Goal: Complete application form

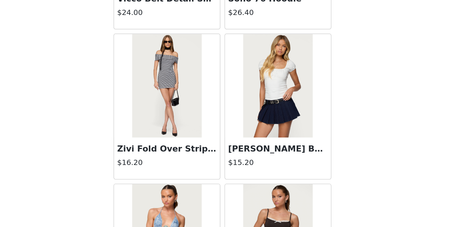
scroll to position [159, 0]
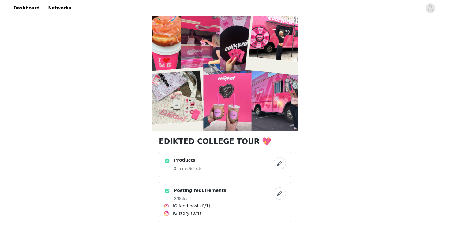
scroll to position [4, 0]
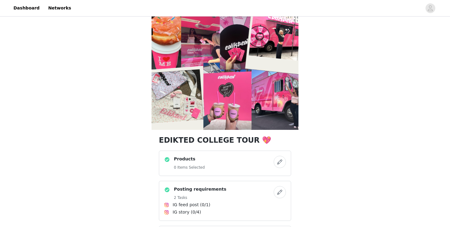
click at [234, 162] on div "Products 0 Items Selected" at bounding box center [219, 163] width 110 height 15
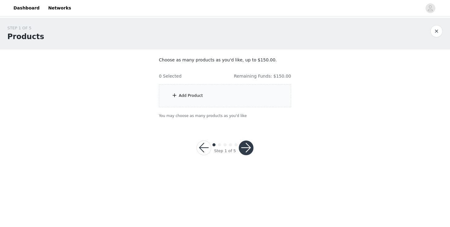
click at [231, 96] on div "Add Product" at bounding box center [225, 95] width 132 height 23
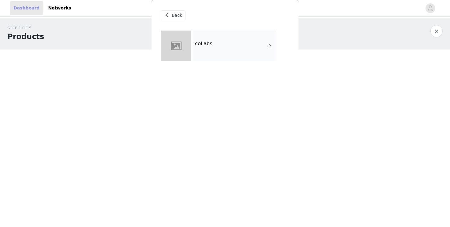
click at [32, 8] on link "Dashboard" at bounding box center [26, 8] width 33 height 14
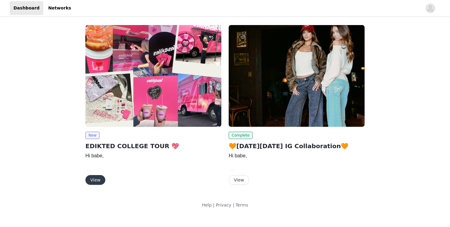
click at [95, 178] on button "View" at bounding box center [95, 180] width 20 height 10
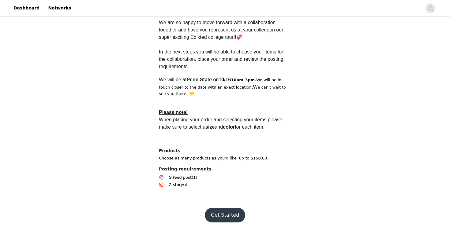
scroll to position [179, 0]
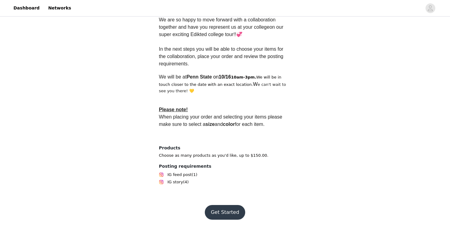
click at [225, 209] on button "Get Started" at bounding box center [225, 212] width 41 height 15
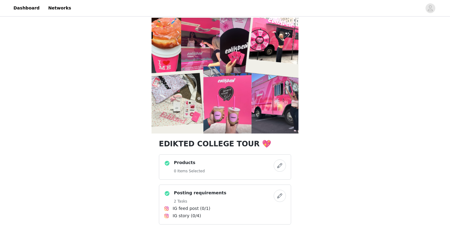
scroll to position [2, 0]
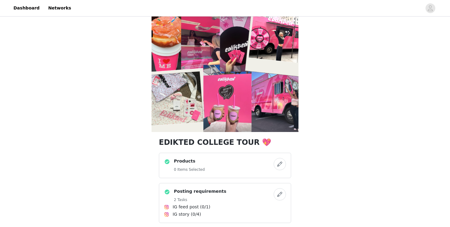
click at [271, 166] on div "Products 0 Items Selected" at bounding box center [219, 165] width 110 height 15
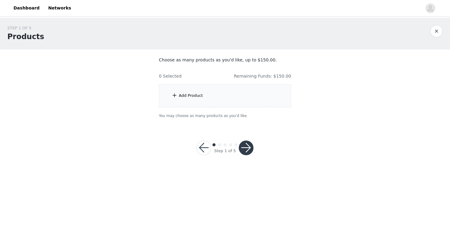
click at [230, 98] on div "Add Product" at bounding box center [225, 95] width 132 height 23
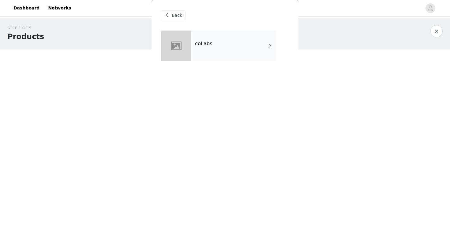
click at [271, 49] on span at bounding box center [270, 45] width 6 height 7
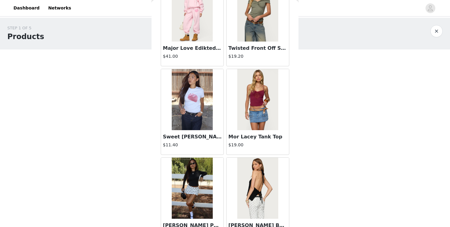
scroll to position [709, 0]
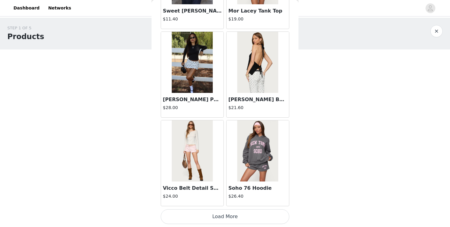
click at [217, 216] on button "Load More" at bounding box center [225, 217] width 129 height 15
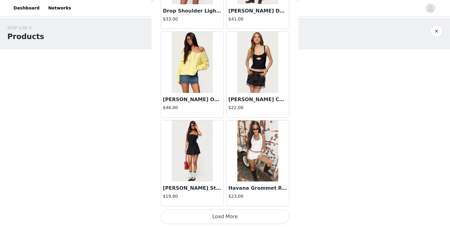
click at [216, 218] on button "Load More" at bounding box center [225, 217] width 129 height 15
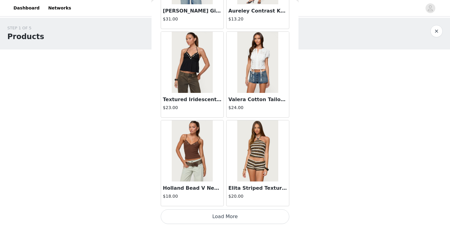
click at [217, 218] on button "Load More" at bounding box center [225, 217] width 129 height 15
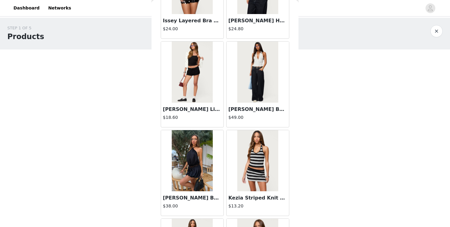
scroll to position [3371, 0]
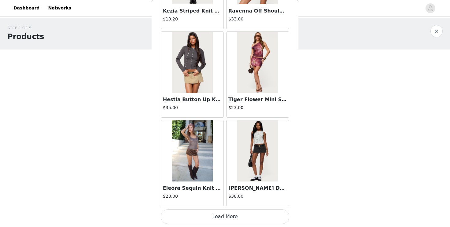
click at [213, 215] on button "Load More" at bounding box center [225, 217] width 129 height 15
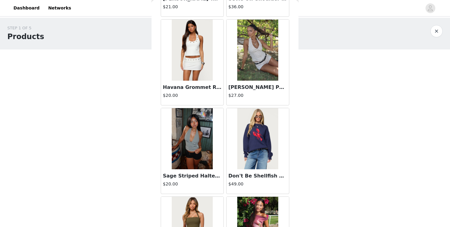
scroll to position [4258, 0]
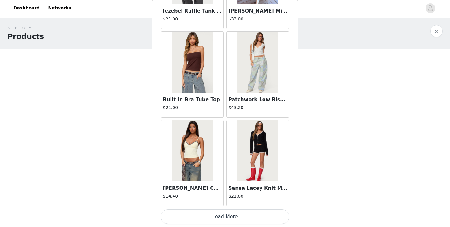
click at [206, 213] on button "Load More" at bounding box center [225, 217] width 129 height 15
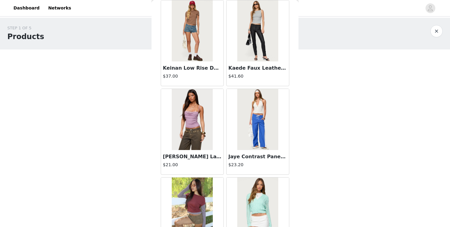
scroll to position [5146, 0]
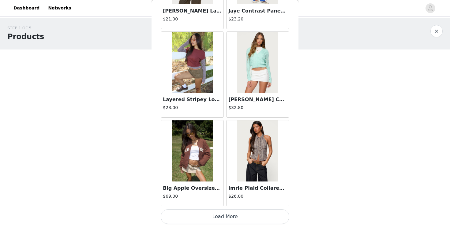
click at [215, 214] on button "Load More" at bounding box center [225, 217] width 129 height 15
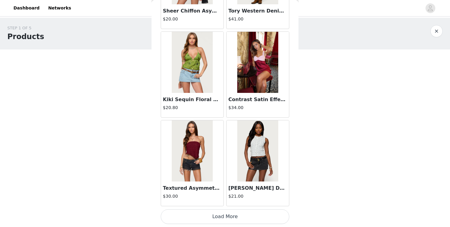
click at [216, 219] on button "Load More" at bounding box center [225, 217] width 129 height 15
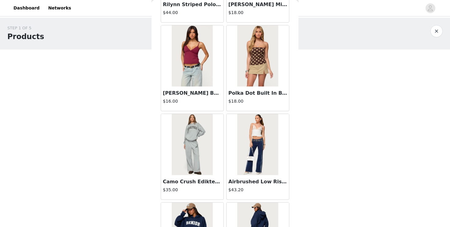
scroll to position [6920, 0]
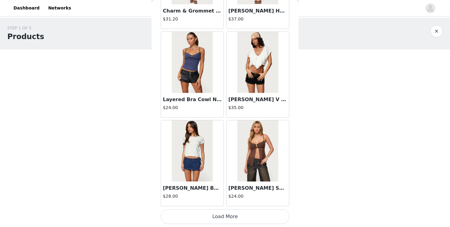
click at [217, 216] on button "Load More" at bounding box center [225, 217] width 129 height 15
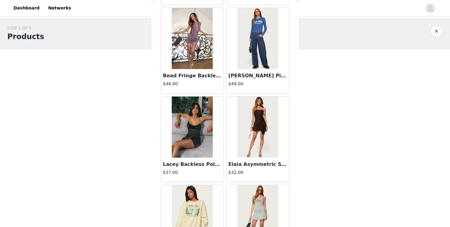
scroll to position [7808, 0]
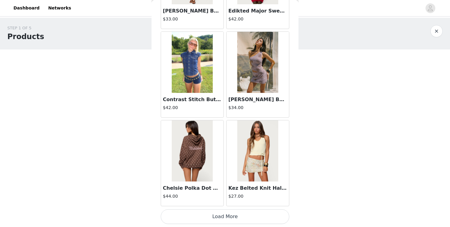
click at [221, 210] on button "Load More" at bounding box center [225, 217] width 129 height 15
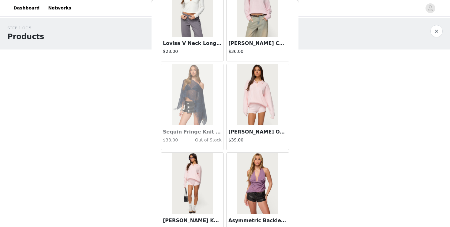
scroll to position [8695, 0]
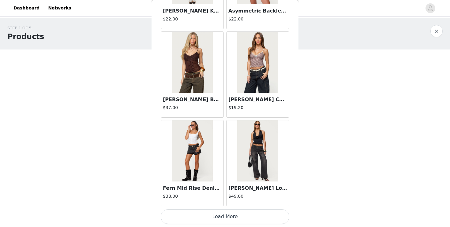
click at [222, 217] on button "Load More" at bounding box center [225, 217] width 129 height 15
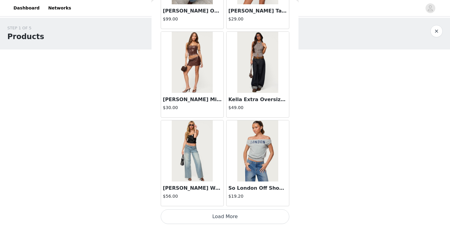
click at [225, 215] on button "Load More" at bounding box center [225, 217] width 129 height 15
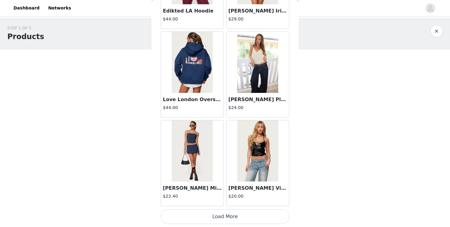
click at [226, 217] on button "Load More" at bounding box center [225, 217] width 129 height 15
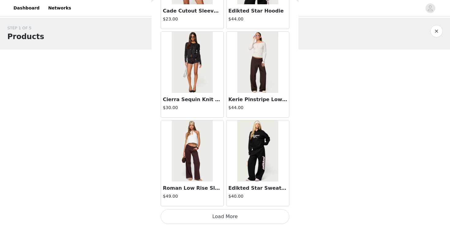
click at [223, 215] on button "Load More" at bounding box center [225, 217] width 129 height 15
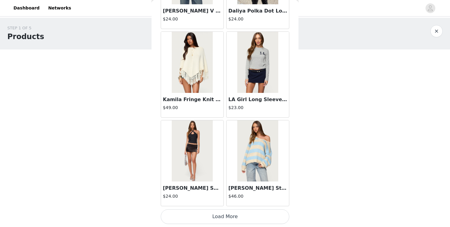
click at [222, 214] on button "Load More" at bounding box center [225, 217] width 129 height 15
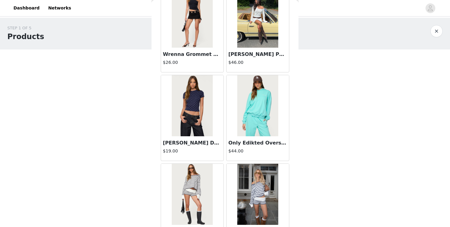
scroll to position [12585, 0]
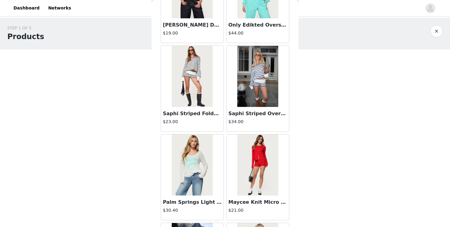
click at [207, 105] on img at bounding box center [192, 76] width 41 height 61
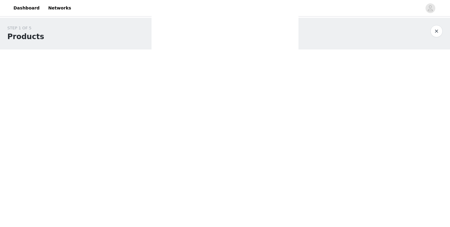
scroll to position [70, 0]
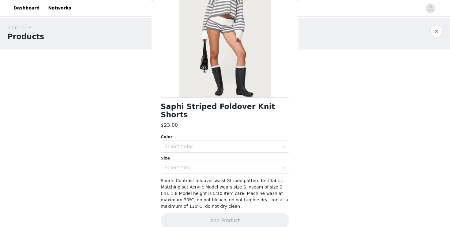
click at [227, 134] on div "Color" at bounding box center [225, 137] width 129 height 6
click at [222, 144] on div "Select color" at bounding box center [221, 147] width 114 height 6
click at [212, 151] on li "GRAY-AND-WHITE" at bounding box center [225, 152] width 129 height 10
click at [210, 165] on div "Select size" at bounding box center [221, 168] width 114 height 6
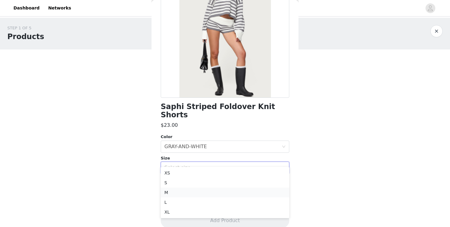
click at [194, 190] on li "M" at bounding box center [225, 193] width 129 height 10
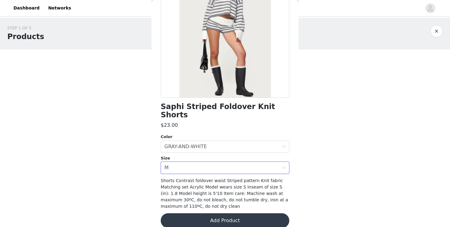
click at [194, 214] on button "Add Product" at bounding box center [225, 221] width 129 height 15
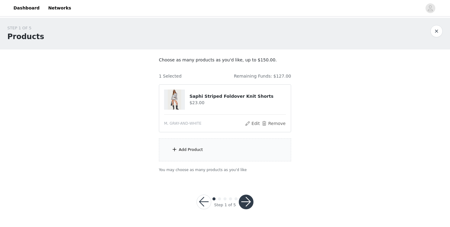
click at [211, 153] on div "Add Product" at bounding box center [225, 150] width 132 height 23
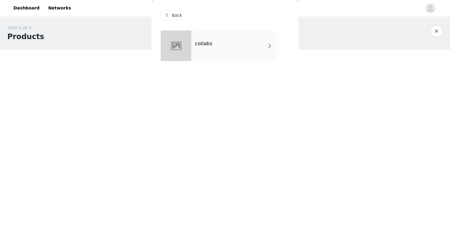
click at [248, 49] on div "collabs" at bounding box center [233, 46] width 85 height 31
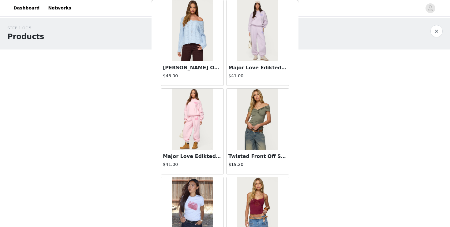
scroll to position [709, 0]
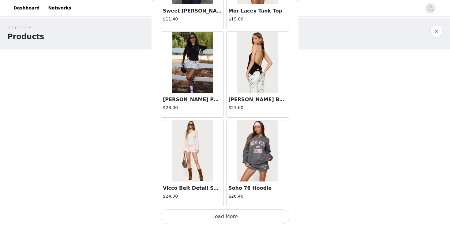
click at [207, 218] on button "Load More" at bounding box center [225, 217] width 129 height 15
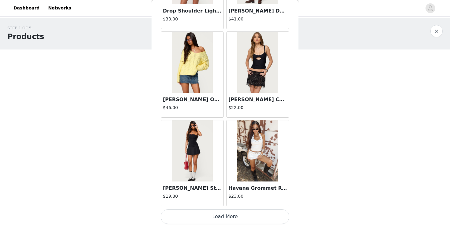
click at [207, 218] on button "Load More" at bounding box center [225, 217] width 129 height 15
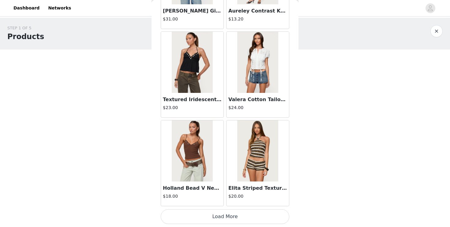
click at [207, 214] on button "Load More" at bounding box center [225, 217] width 129 height 15
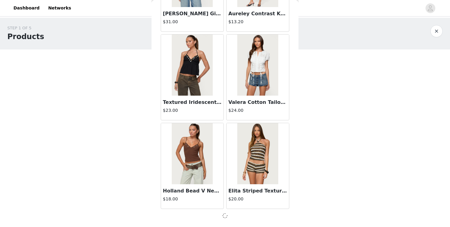
scroll to position [2481, 0]
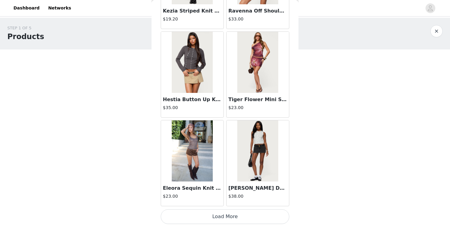
click at [207, 214] on button "Load More" at bounding box center [225, 217] width 129 height 15
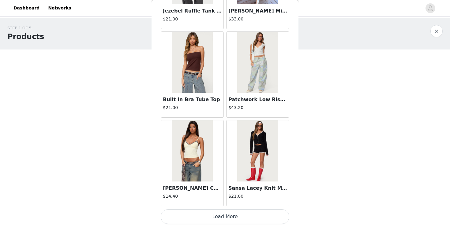
click at [207, 211] on button "Load More" at bounding box center [225, 217] width 129 height 15
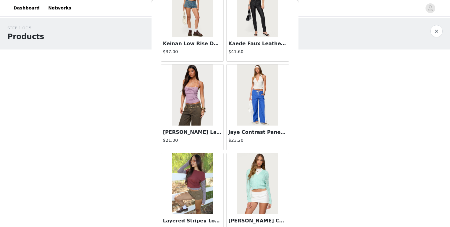
scroll to position [5146, 0]
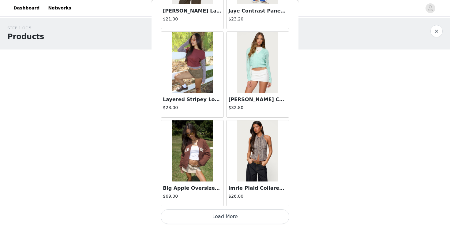
click at [205, 220] on button "Load More" at bounding box center [225, 217] width 129 height 15
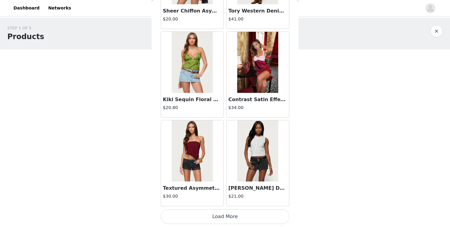
click at [205, 220] on button "Load More" at bounding box center [225, 217] width 129 height 15
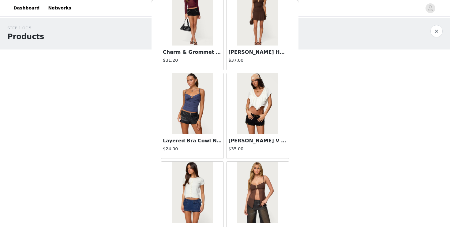
click at [205, 220] on img at bounding box center [192, 192] width 41 height 61
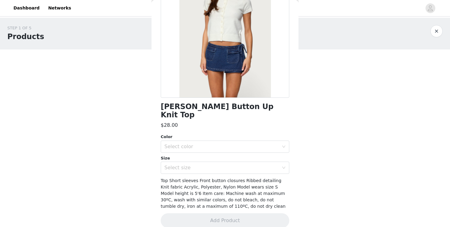
scroll to position [0, 0]
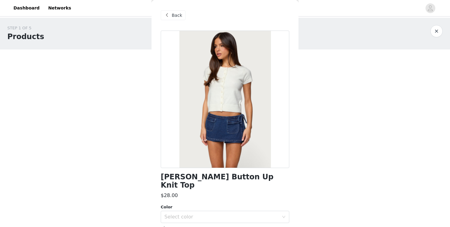
click at [181, 24] on div "Back" at bounding box center [225, 15] width 129 height 31
click at [179, 18] on span "Back" at bounding box center [177, 15] width 10 height 6
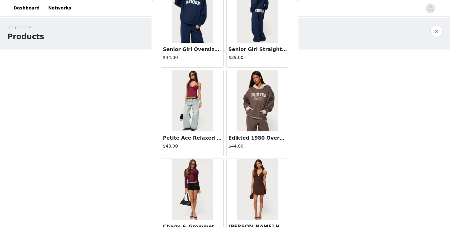
scroll to position [6920, 0]
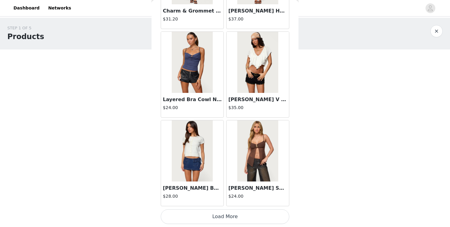
click at [200, 212] on button "Load More" at bounding box center [225, 217] width 129 height 15
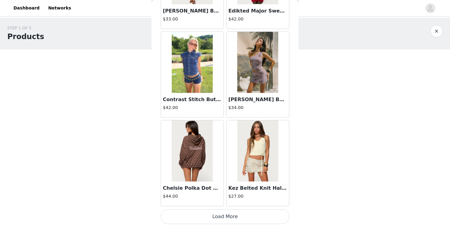
click at [204, 219] on button "Load More" at bounding box center [225, 217] width 129 height 15
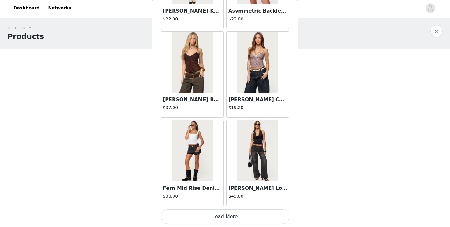
click at [203, 217] on button "Load More" at bounding box center [225, 217] width 129 height 15
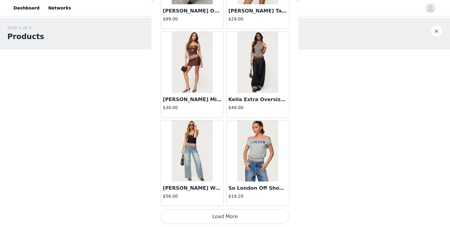
click at [203, 217] on button "Load More" at bounding box center [225, 217] width 129 height 15
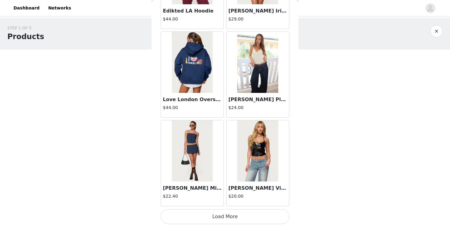
click at [203, 217] on button "Load More" at bounding box center [225, 217] width 129 height 15
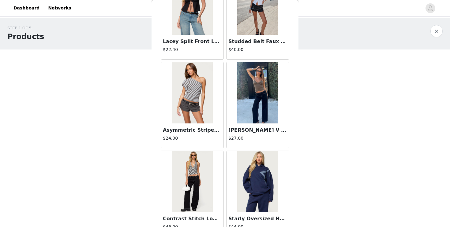
scroll to position [11357, 0]
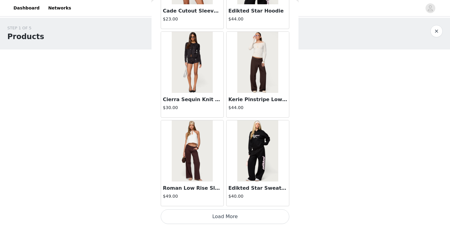
click at [218, 219] on button "Load More" at bounding box center [225, 217] width 129 height 15
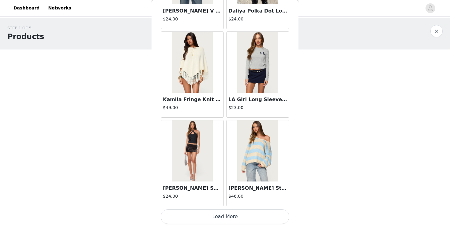
click at [218, 212] on button "Load More" at bounding box center [225, 217] width 129 height 15
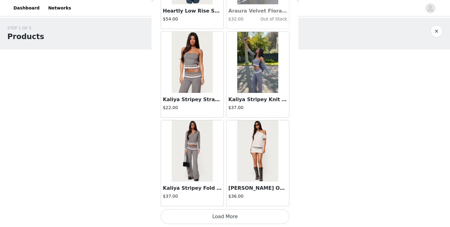
click at [218, 216] on button "Load More" at bounding box center [225, 217] width 129 height 15
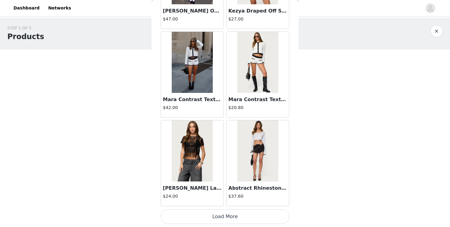
click at [217, 216] on button "Load More" at bounding box center [225, 217] width 129 height 15
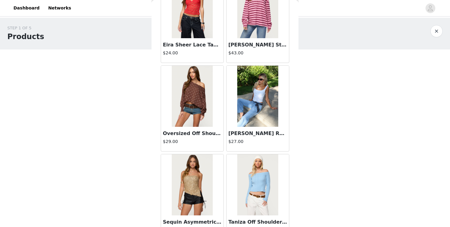
scroll to position [14907, 0]
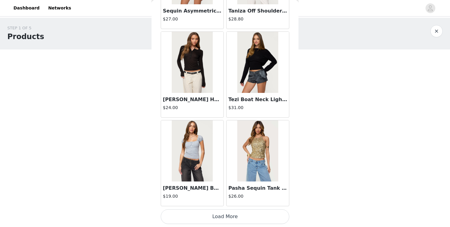
click at [220, 212] on button "Load More" at bounding box center [225, 217] width 129 height 15
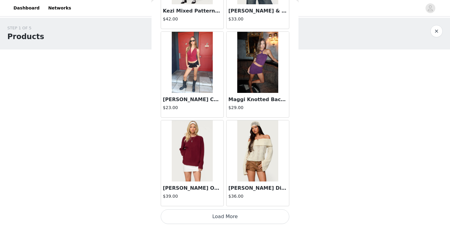
click at [219, 222] on button "Load More" at bounding box center [225, 217] width 129 height 15
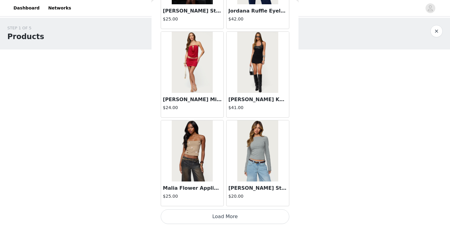
click at [220, 212] on button "Load More" at bounding box center [225, 217] width 129 height 15
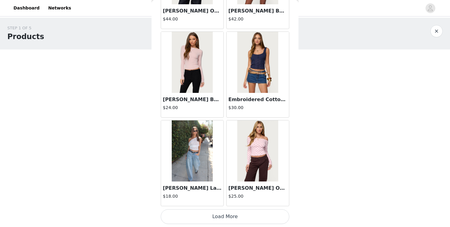
click at [218, 223] on button "Load More" at bounding box center [225, 217] width 129 height 15
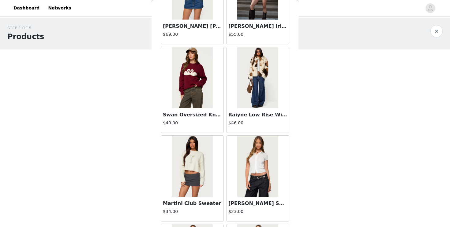
scroll to position [18456, 0]
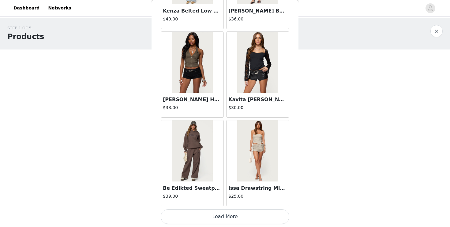
click at [218, 216] on button "Load More" at bounding box center [225, 217] width 129 height 15
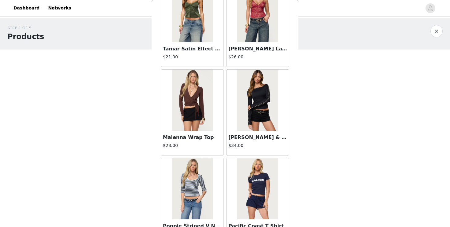
scroll to position [19343, 0]
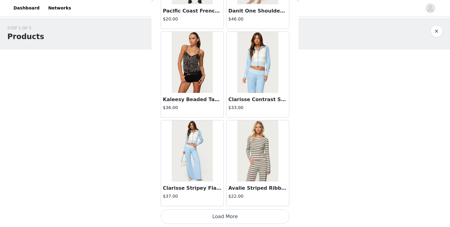
click at [200, 183] on div "Clarisse Stripey Flared Knit Pants $37.00" at bounding box center [192, 194] width 62 height 24
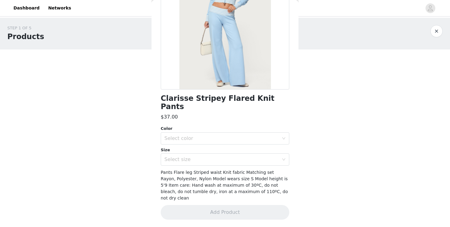
scroll to position [64, 0]
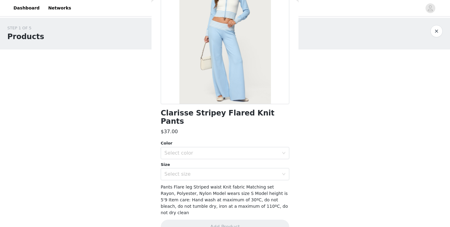
click at [221, 140] on div "Color" at bounding box center [225, 143] width 129 height 6
click at [220, 140] on div "Color" at bounding box center [225, 143] width 129 height 6
click at [217, 150] on div "Select color" at bounding box center [221, 153] width 114 height 6
click at [210, 156] on li "LIGHT-BLUE" at bounding box center [225, 159] width 129 height 10
click at [206, 171] on div "Select size" at bounding box center [221, 174] width 114 height 6
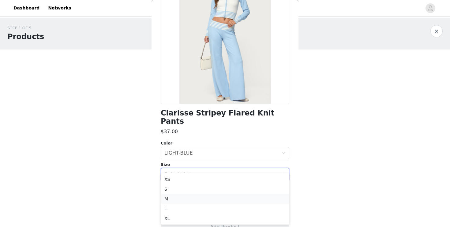
click at [194, 196] on li "M" at bounding box center [225, 199] width 129 height 10
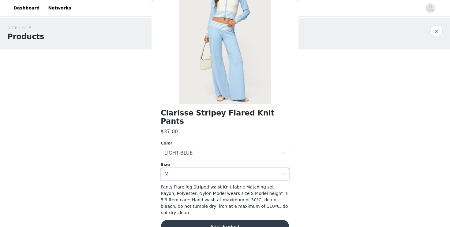
click at [188, 220] on button "Add Product" at bounding box center [225, 227] width 129 height 15
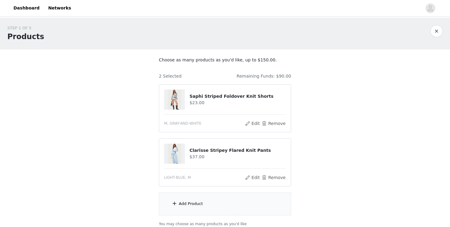
click at [215, 206] on div "Add Product" at bounding box center [225, 204] width 132 height 23
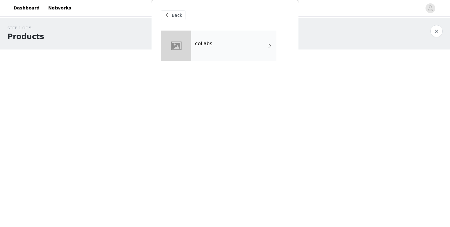
click at [255, 49] on div "collabs" at bounding box center [233, 46] width 85 height 31
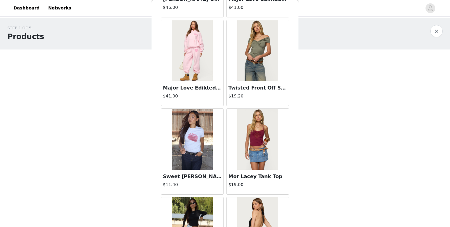
scroll to position [709, 0]
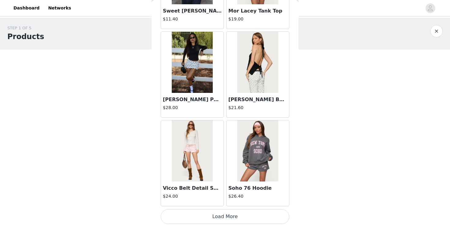
click at [198, 217] on button "Load More" at bounding box center [225, 217] width 129 height 15
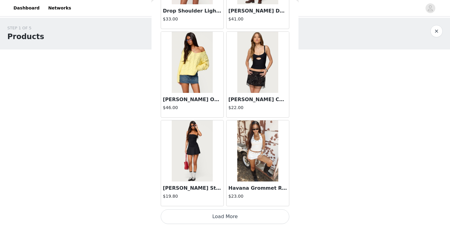
click at [198, 217] on button "Load More" at bounding box center [225, 217] width 129 height 15
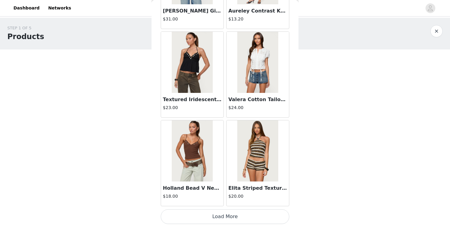
click at [198, 217] on button "Load More" at bounding box center [225, 217] width 129 height 15
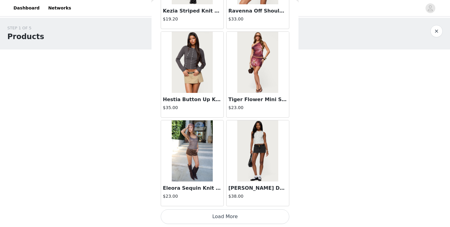
click at [198, 217] on button "Load More" at bounding box center [225, 217] width 129 height 15
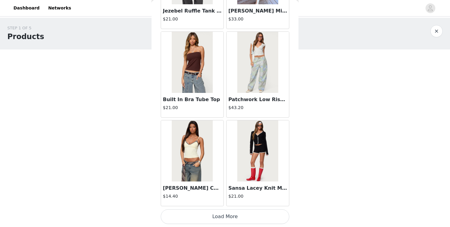
click at [199, 217] on button "Load More" at bounding box center [225, 217] width 129 height 15
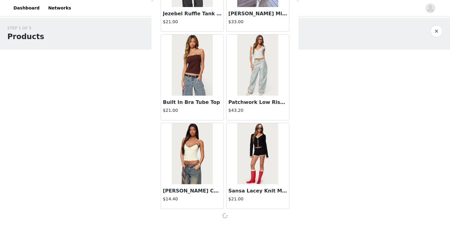
scroll to position [51, 0]
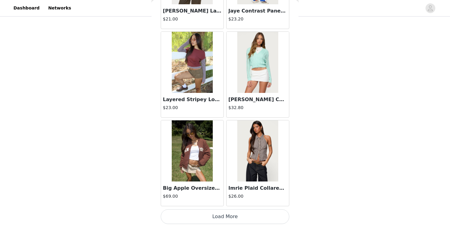
click at [199, 216] on button "Load More" at bounding box center [225, 217] width 129 height 15
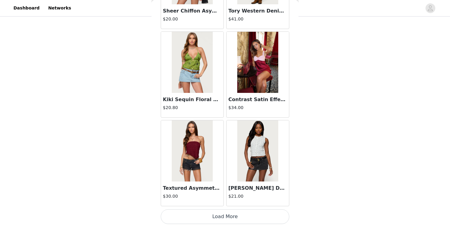
click at [197, 218] on button "Load More" at bounding box center [225, 217] width 129 height 15
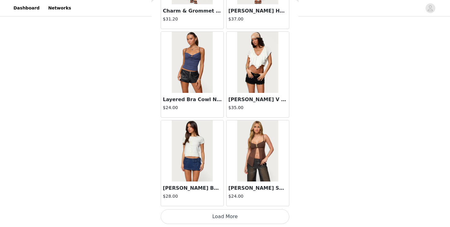
click at [197, 218] on button "Load More" at bounding box center [225, 217] width 129 height 15
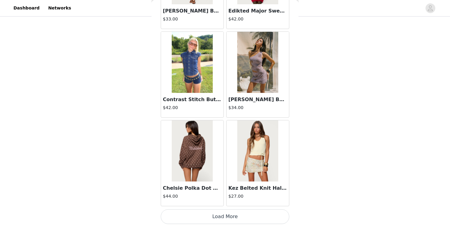
click at [198, 213] on button "Load More" at bounding box center [225, 217] width 129 height 15
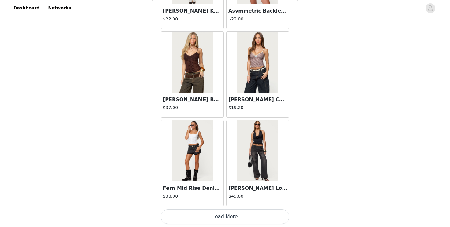
click at [197, 217] on button "Load More" at bounding box center [225, 217] width 129 height 15
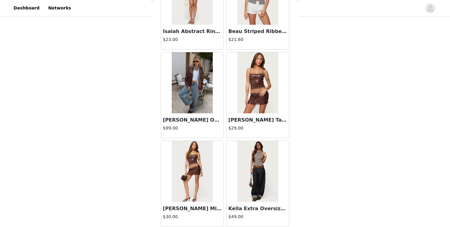
scroll to position [9582, 0]
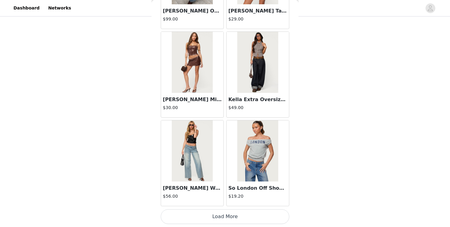
click at [199, 219] on button "Load More" at bounding box center [225, 217] width 129 height 15
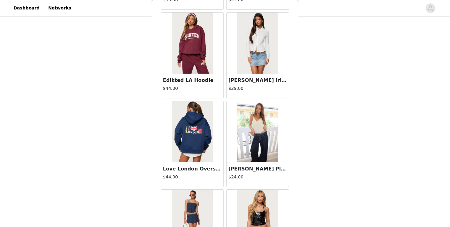
scroll to position [10470, 0]
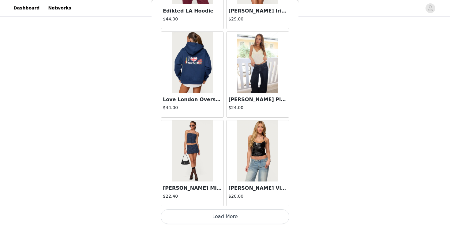
click at [203, 218] on button "Load More" at bounding box center [225, 217] width 129 height 15
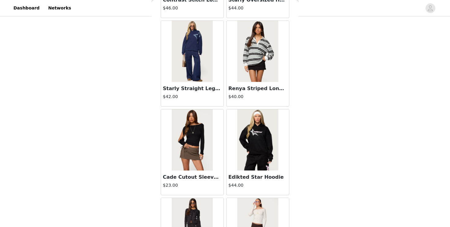
scroll to position [11357, 0]
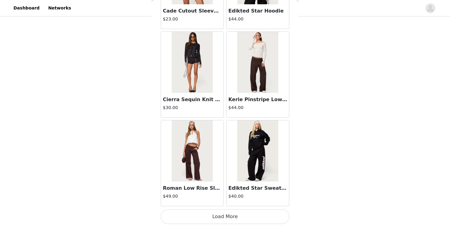
click at [204, 218] on button "Load More" at bounding box center [225, 217] width 129 height 15
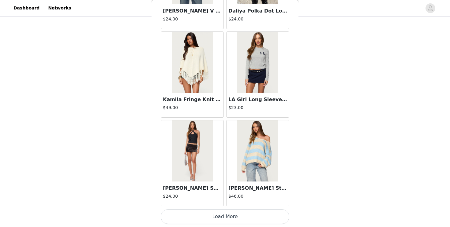
click at [206, 218] on button "Load More" at bounding box center [225, 217] width 129 height 15
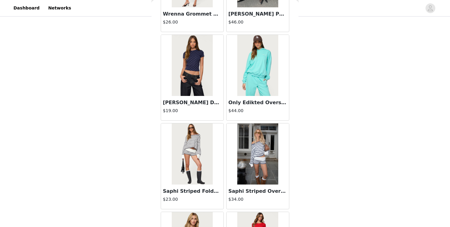
click at [252, 161] on img at bounding box center [257, 154] width 41 height 61
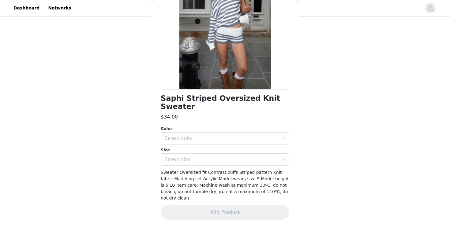
scroll to position [64, 0]
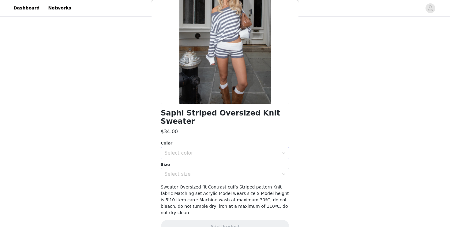
click at [200, 150] on div "Select color" at bounding box center [221, 153] width 114 height 6
click at [197, 156] on li "GRAY-AND-WHITE" at bounding box center [225, 159] width 129 height 10
click at [194, 171] on div "Select size" at bounding box center [221, 174] width 114 height 6
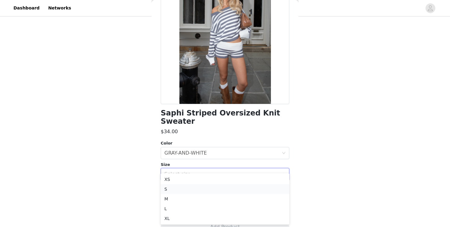
click at [185, 190] on li "S" at bounding box center [225, 190] width 129 height 10
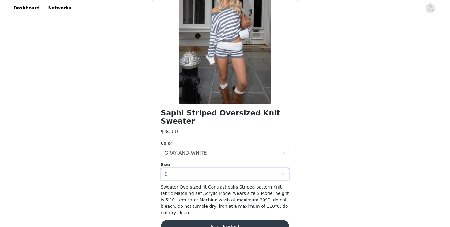
click at [200, 220] on button "Add Product" at bounding box center [225, 227] width 129 height 15
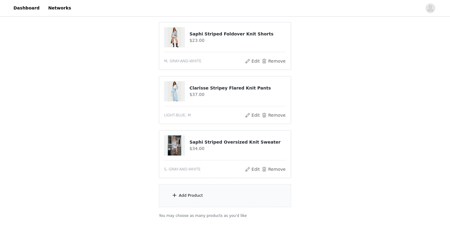
scroll to position [65, 0]
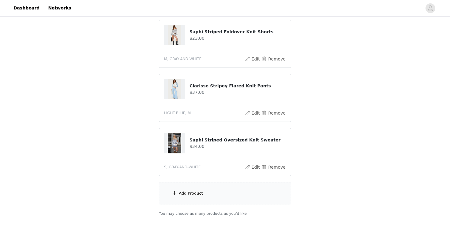
click at [195, 197] on div "Add Product" at bounding box center [225, 193] width 132 height 23
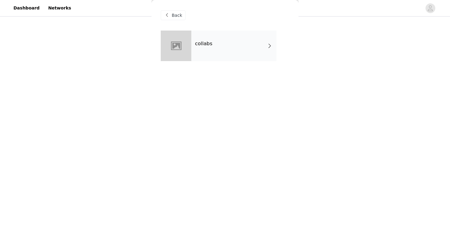
click at [267, 45] on span at bounding box center [270, 45] width 6 height 7
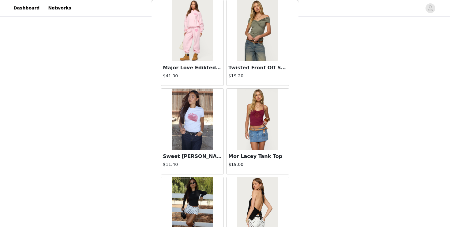
scroll to position [709, 0]
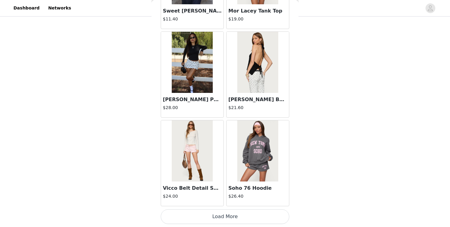
click at [192, 212] on button "Load More" at bounding box center [225, 217] width 129 height 15
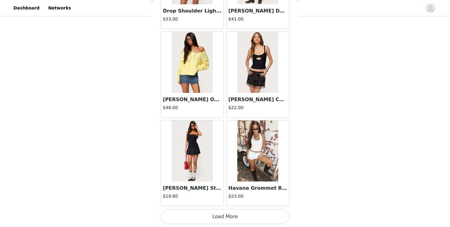
click at [192, 213] on button "Load More" at bounding box center [225, 217] width 129 height 15
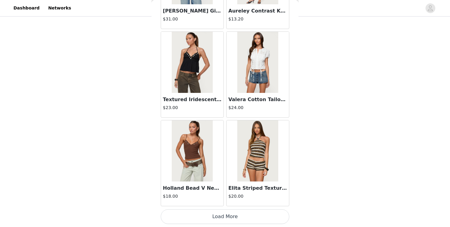
click at [192, 212] on button "Load More" at bounding box center [225, 217] width 129 height 15
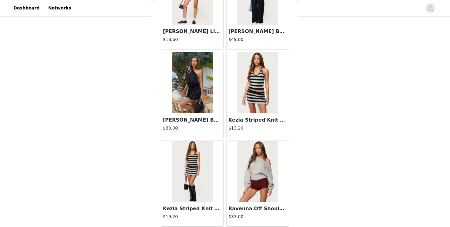
scroll to position [3371, 0]
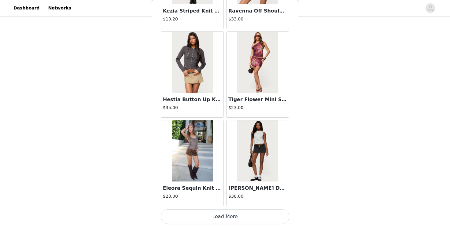
click at [192, 218] on button "Load More" at bounding box center [225, 217] width 129 height 15
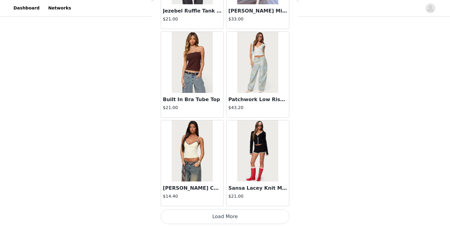
click at [192, 211] on button "Load More" at bounding box center [225, 217] width 129 height 15
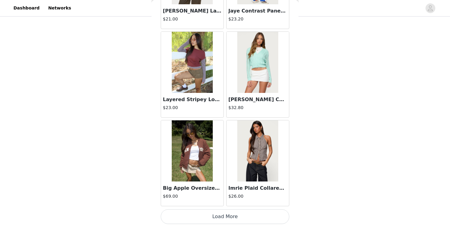
click at [193, 216] on button "Load More" at bounding box center [225, 217] width 129 height 15
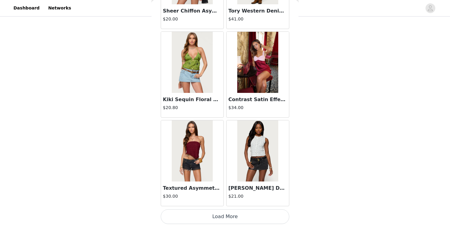
click at [193, 213] on button "Load More" at bounding box center [225, 217] width 129 height 15
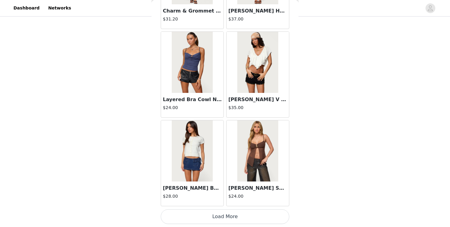
click at [193, 213] on button "Load More" at bounding box center [225, 217] width 129 height 15
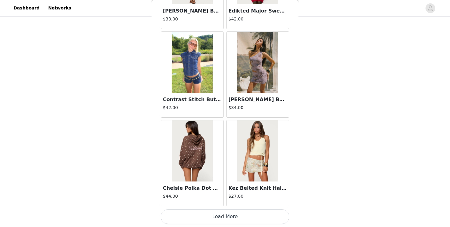
click at [193, 213] on button "Load More" at bounding box center [225, 217] width 129 height 15
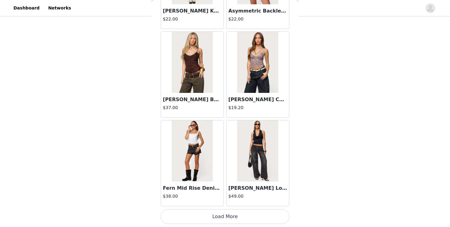
click at [192, 213] on button "Load More" at bounding box center [225, 217] width 129 height 15
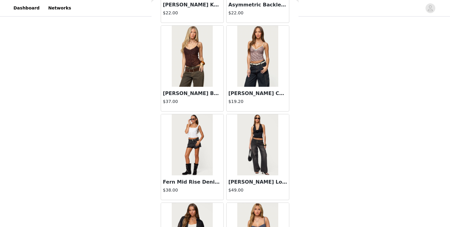
scroll to position [8702, 0]
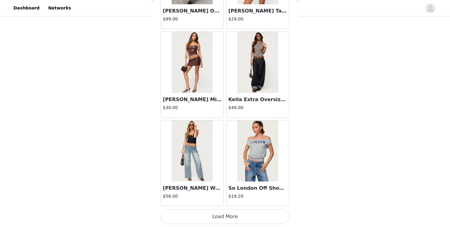
click at [191, 215] on button "Load More" at bounding box center [225, 217] width 129 height 15
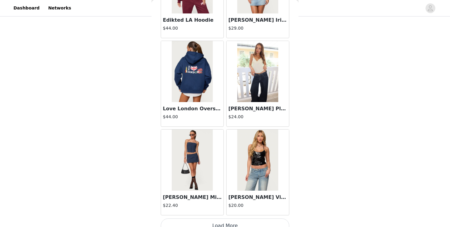
scroll to position [10470, 0]
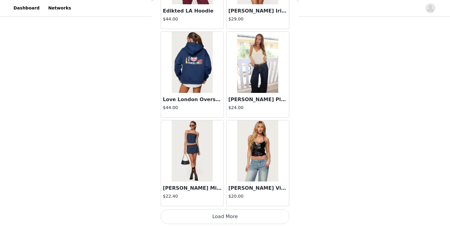
click at [200, 217] on button "Load More" at bounding box center [225, 217] width 129 height 15
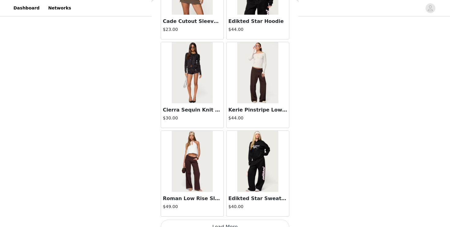
scroll to position [11357, 0]
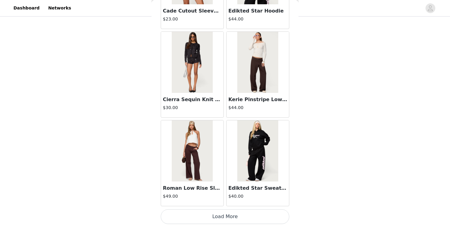
click at [211, 216] on button "Load More" at bounding box center [225, 217] width 129 height 15
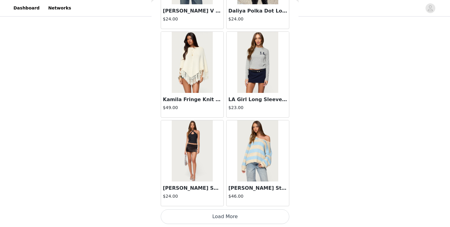
click at [216, 212] on button "Load More" at bounding box center [225, 217] width 129 height 15
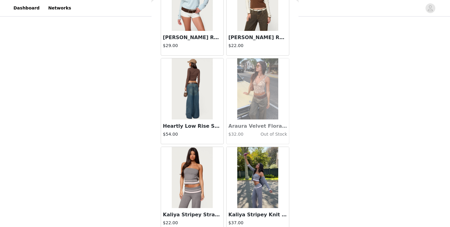
scroll to position [13132, 0]
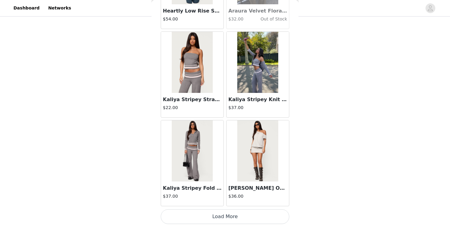
click at [224, 216] on button "Load More" at bounding box center [225, 217] width 129 height 15
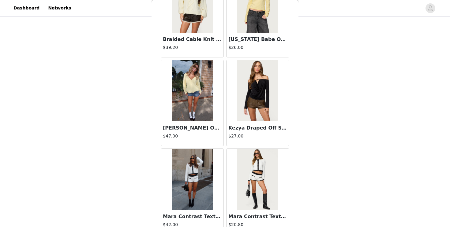
scroll to position [14019, 0]
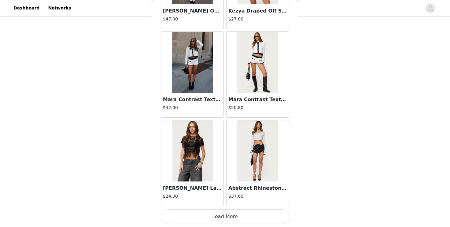
click at [226, 219] on button "Load More" at bounding box center [225, 217] width 129 height 15
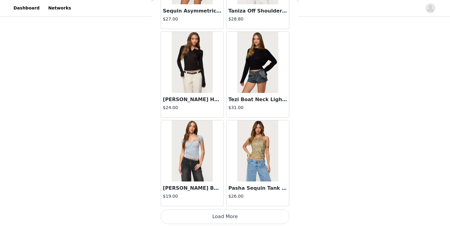
click at [225, 210] on button "Load More" at bounding box center [225, 217] width 129 height 15
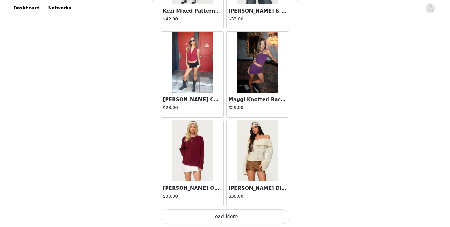
click at [225, 210] on button "Load More" at bounding box center [225, 217] width 129 height 15
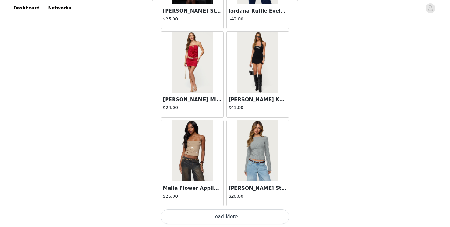
click at [225, 210] on button "Load More" at bounding box center [225, 217] width 129 height 15
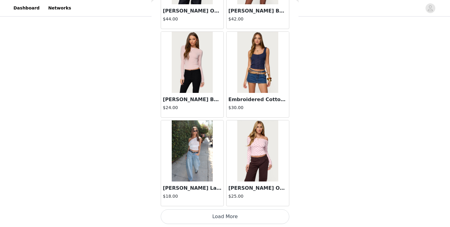
click at [225, 219] on button "Load More" at bounding box center [225, 217] width 129 height 15
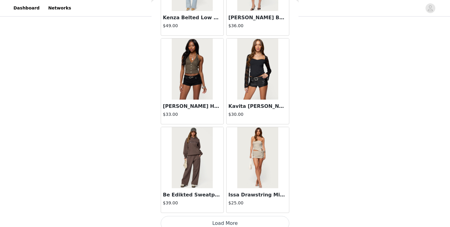
scroll to position [18456, 0]
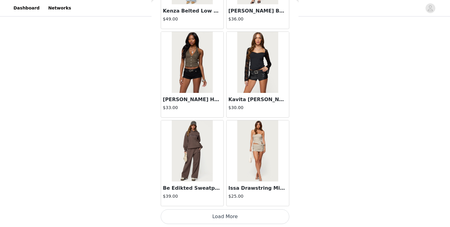
click at [225, 220] on button "Load More" at bounding box center [225, 217] width 129 height 15
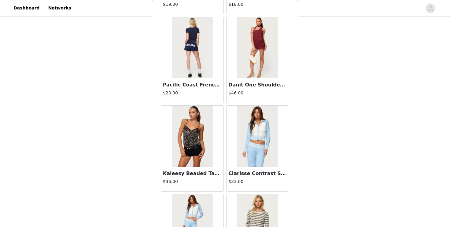
scroll to position [19343, 0]
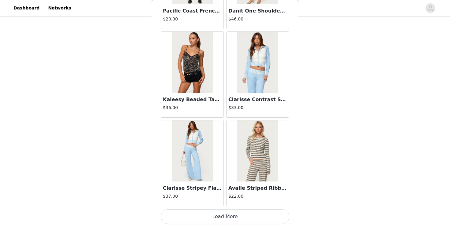
click at [250, 99] on h3 "Clarisse Contrast Stripey Cardigan" at bounding box center [257, 99] width 59 height 7
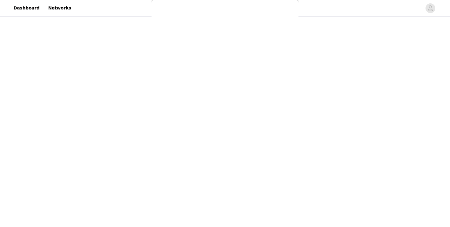
scroll to position [70, 0]
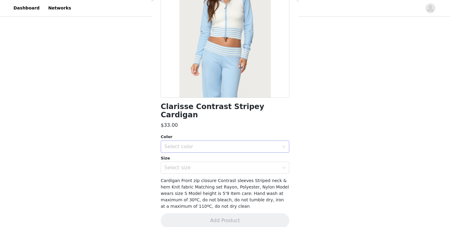
click at [230, 144] on div "Select color" at bounding box center [221, 147] width 114 height 6
click at [226, 152] on li "LIGHT-BLUE" at bounding box center [225, 152] width 129 height 10
click at [224, 162] on div "Select size" at bounding box center [222, 168] width 117 height 12
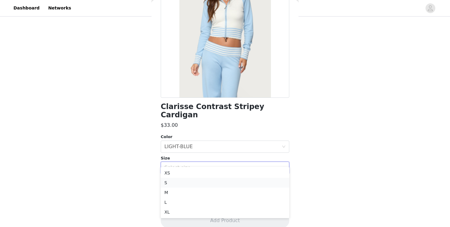
click at [213, 183] on li "S" at bounding box center [225, 183] width 129 height 10
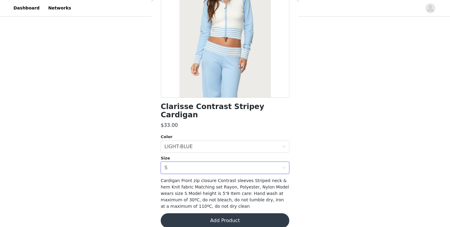
click at [207, 214] on button "Add Product" at bounding box center [225, 221] width 129 height 15
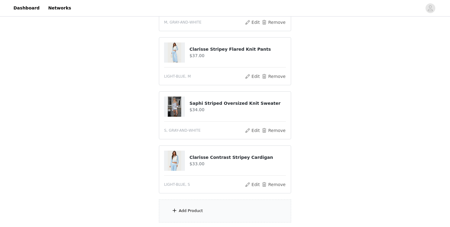
scroll to position [148, 0]
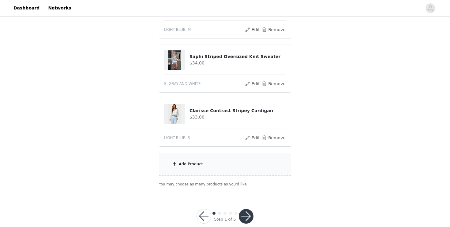
click at [209, 168] on div "Add Product" at bounding box center [225, 164] width 132 height 23
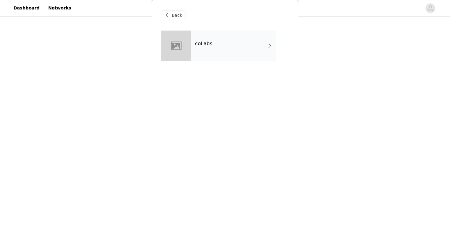
click at [257, 40] on div "collabs" at bounding box center [233, 46] width 85 height 31
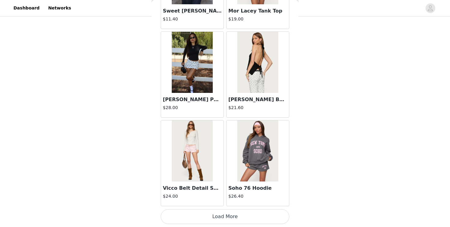
click at [226, 215] on button "Load More" at bounding box center [225, 217] width 129 height 15
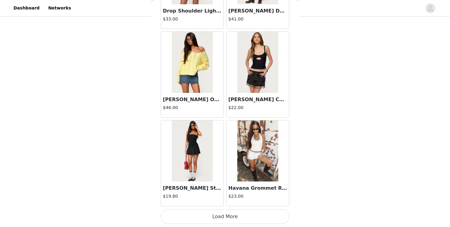
scroll to position [159, 0]
click at [225, 217] on button "Load More" at bounding box center [225, 217] width 129 height 15
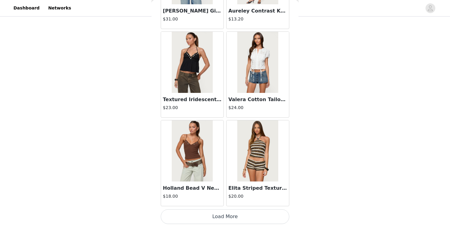
click at [225, 215] on button "Load More" at bounding box center [225, 217] width 129 height 15
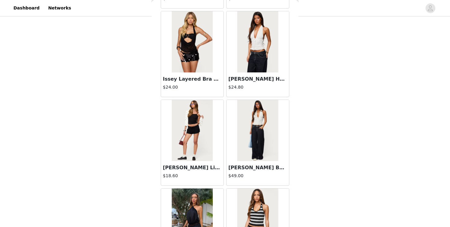
scroll to position [3371, 0]
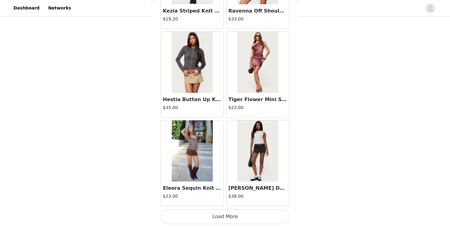
click at [226, 212] on button "Load More" at bounding box center [225, 217] width 129 height 15
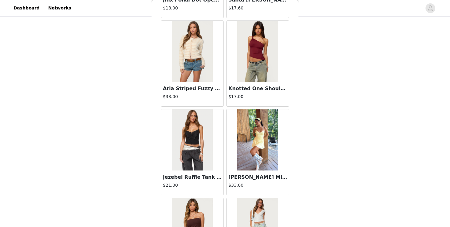
scroll to position [4258, 0]
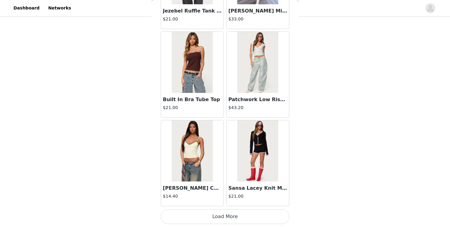
click at [220, 214] on button "Load More" at bounding box center [225, 217] width 129 height 15
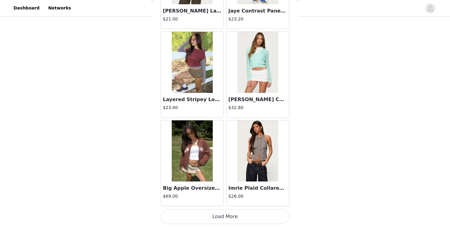
click at [223, 217] on button "Load More" at bounding box center [225, 217] width 129 height 15
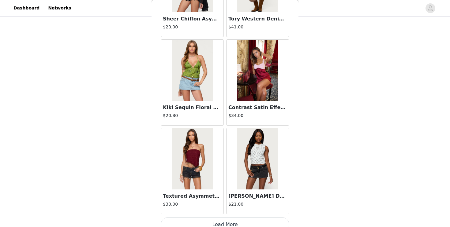
scroll to position [6033, 0]
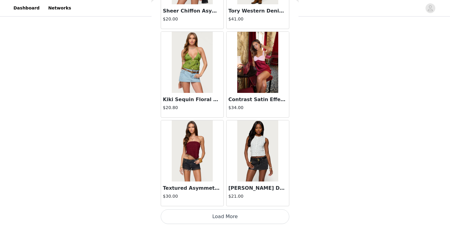
click at [222, 214] on button "Load More" at bounding box center [225, 217] width 129 height 15
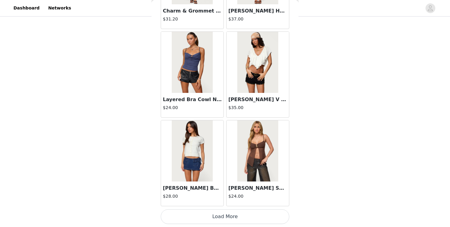
click at [221, 218] on button "Load More" at bounding box center [225, 217] width 129 height 15
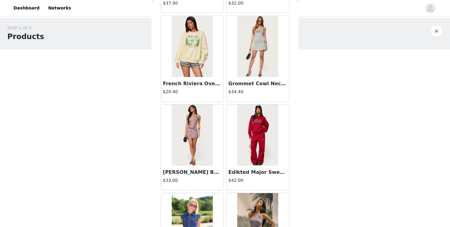
scroll to position [7808, 0]
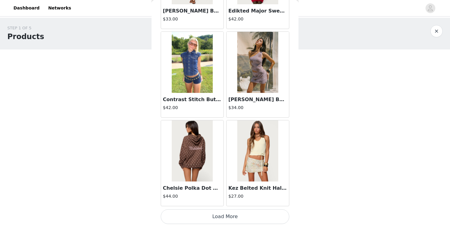
click at [224, 214] on button "Load More" at bounding box center [225, 217] width 129 height 15
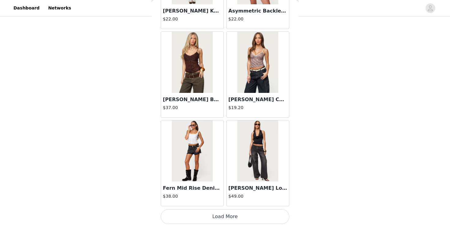
scroll to position [159, 0]
click at [220, 221] on button "Load More" at bounding box center [225, 217] width 129 height 15
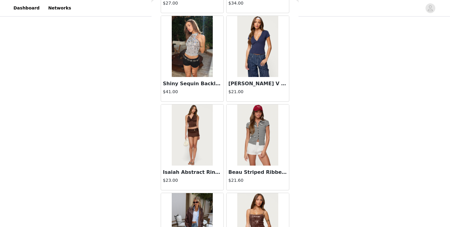
scroll to position [9582, 0]
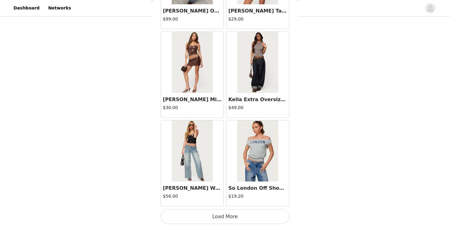
click at [221, 219] on button "Load More" at bounding box center [225, 217] width 129 height 15
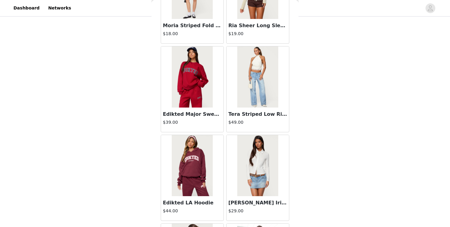
scroll to position [10470, 0]
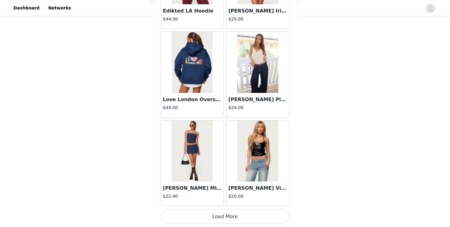
click at [222, 219] on button "Load More" at bounding box center [225, 217] width 129 height 15
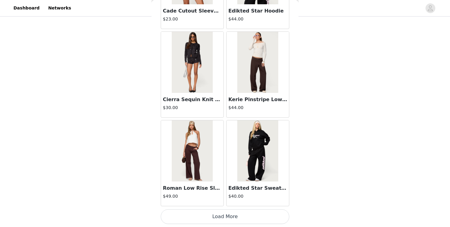
click at [223, 218] on button "Load More" at bounding box center [225, 217] width 129 height 15
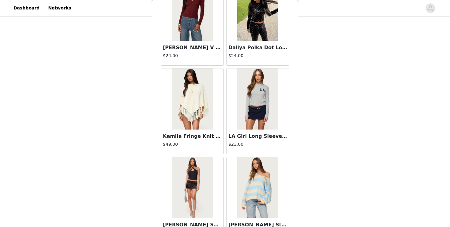
scroll to position [12245, 0]
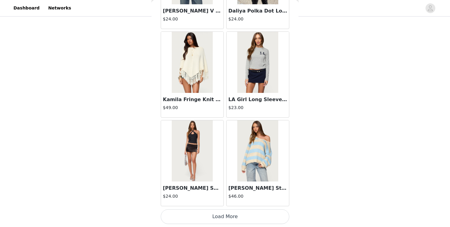
click at [223, 218] on button "Load More" at bounding box center [225, 217] width 129 height 15
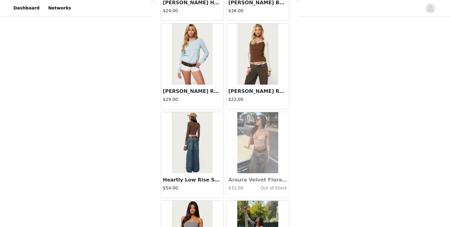
scroll to position [13132, 0]
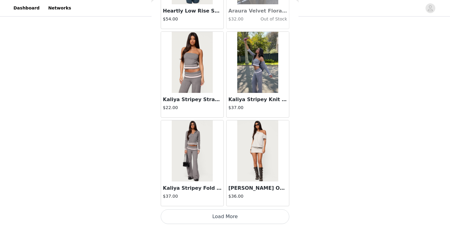
click at [223, 218] on button "Load More" at bounding box center [225, 217] width 129 height 15
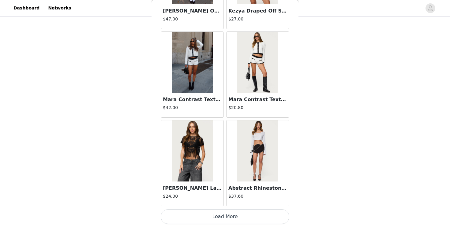
click at [223, 218] on button "Load More" at bounding box center [225, 217] width 129 height 15
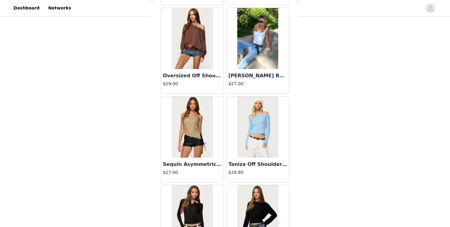
scroll to position [14907, 0]
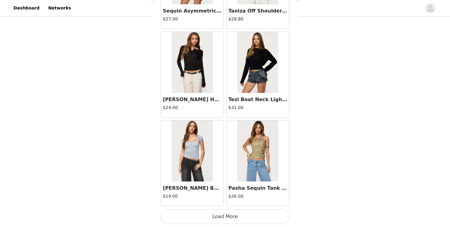
click at [227, 218] on button "Load More" at bounding box center [225, 217] width 129 height 15
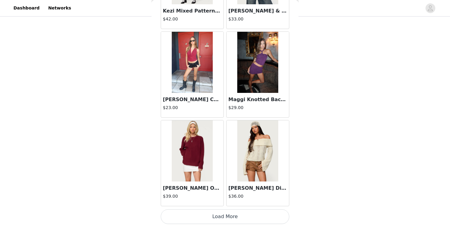
click at [226, 215] on button "Load More" at bounding box center [225, 217] width 129 height 15
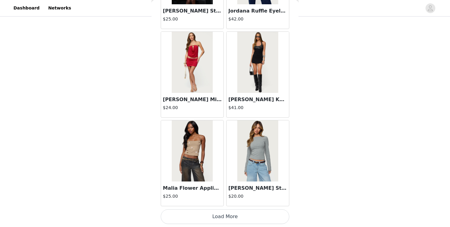
click at [221, 222] on button "Load More" at bounding box center [225, 217] width 129 height 15
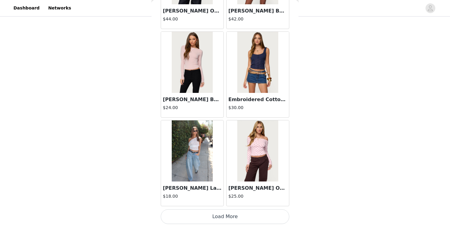
click at [224, 211] on button "Load More" at bounding box center [225, 217] width 129 height 15
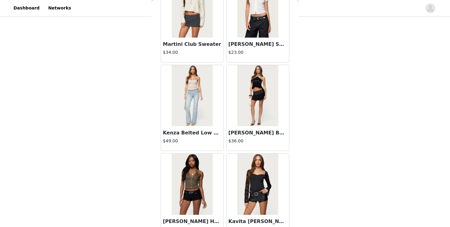
scroll to position [18456, 0]
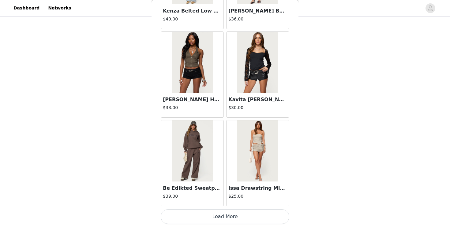
click at [224, 220] on button "Load More" at bounding box center [225, 217] width 129 height 15
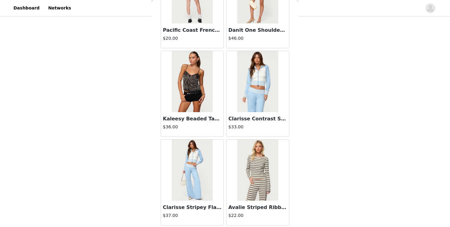
scroll to position [19343, 0]
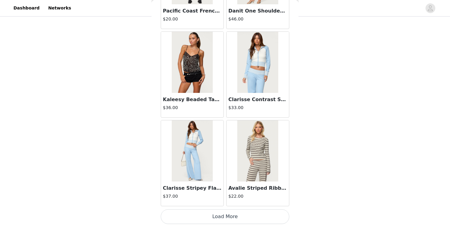
click at [225, 217] on button "Load More" at bounding box center [225, 217] width 129 height 15
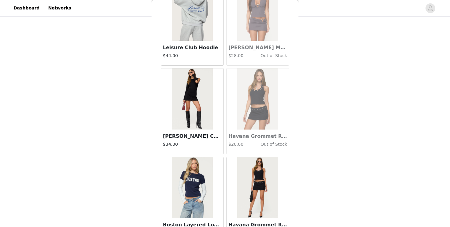
scroll to position [20231, 0]
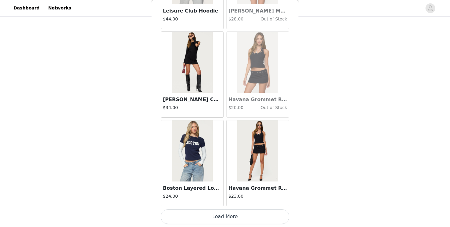
click at [224, 220] on button "Load More" at bounding box center [225, 217] width 129 height 15
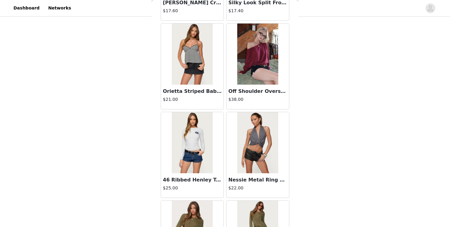
scroll to position [695, 0]
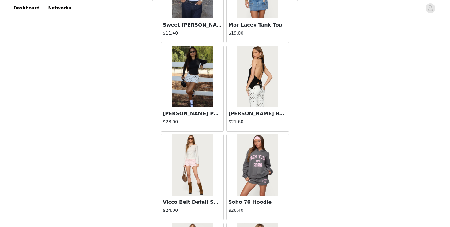
click at [264, 99] on img at bounding box center [257, 76] width 41 height 61
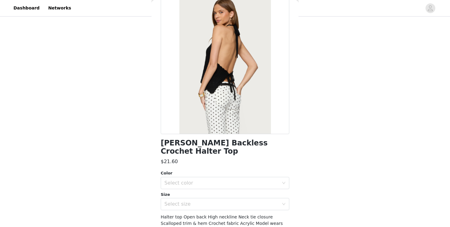
scroll to position [64, 0]
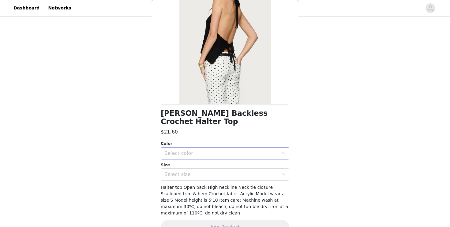
click at [208, 151] on div "Select color" at bounding box center [221, 154] width 114 height 6
click at [203, 158] on li "BLACK" at bounding box center [225, 159] width 129 height 10
click at [201, 169] on div "Select size" at bounding box center [222, 175] width 117 height 12
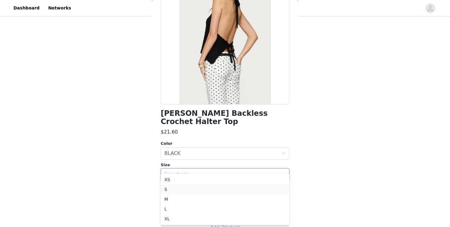
click at [189, 186] on li "S" at bounding box center [225, 190] width 129 height 10
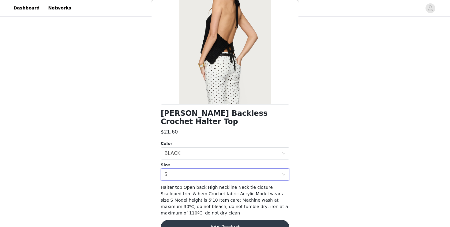
click at [190, 220] on button "Add Product" at bounding box center [225, 227] width 129 height 15
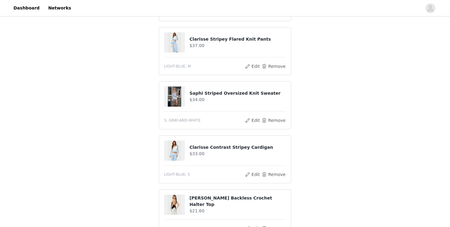
scroll to position [214, 0]
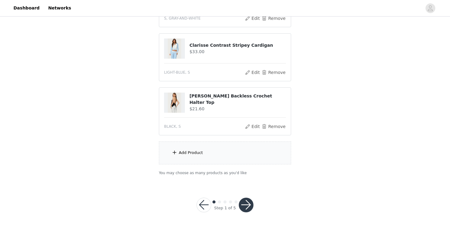
click at [207, 155] on div "Add Product" at bounding box center [225, 153] width 132 height 23
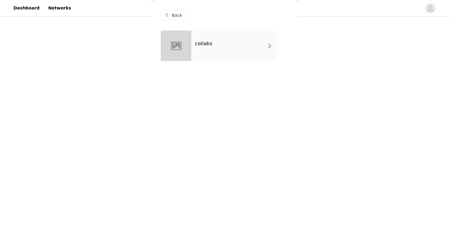
click at [253, 51] on div "collabs" at bounding box center [233, 46] width 85 height 31
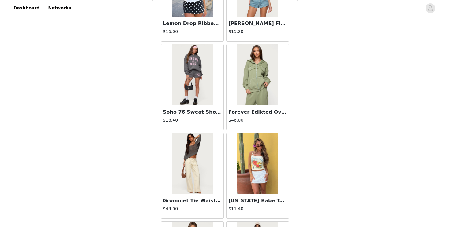
scroll to position [254, 0]
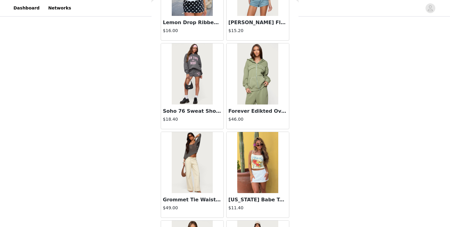
click at [252, 81] on img at bounding box center [257, 73] width 41 height 61
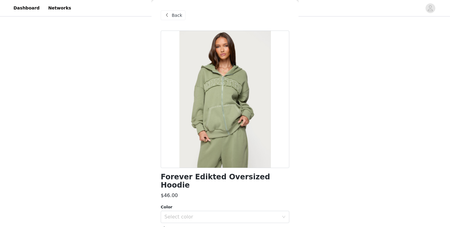
scroll to position [70, 0]
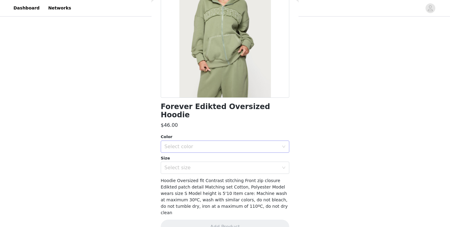
click at [217, 144] on div "Select color" at bounding box center [221, 147] width 114 height 6
click at [208, 152] on li "OLIVE" at bounding box center [225, 152] width 129 height 10
click at [206, 165] on div "Select size" at bounding box center [221, 168] width 114 height 6
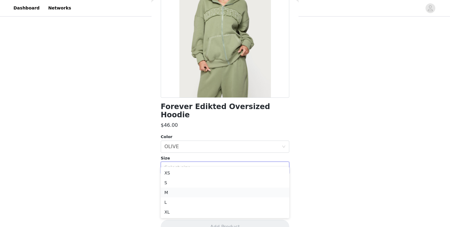
click at [186, 194] on li "M" at bounding box center [225, 193] width 129 height 10
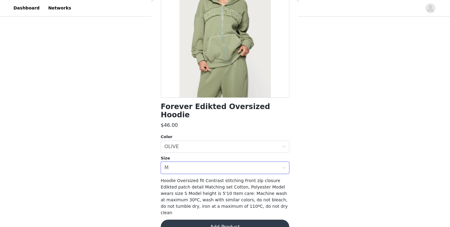
click at [192, 220] on button "Add Product" at bounding box center [225, 227] width 129 height 15
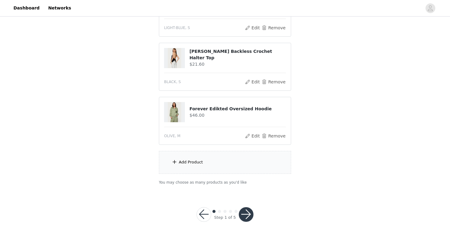
scroll to position [259, 0]
click at [263, 137] on button "Remove" at bounding box center [273, 135] width 24 height 7
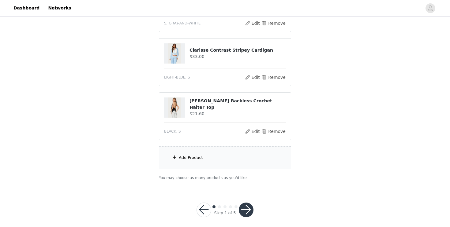
scroll to position [214, 0]
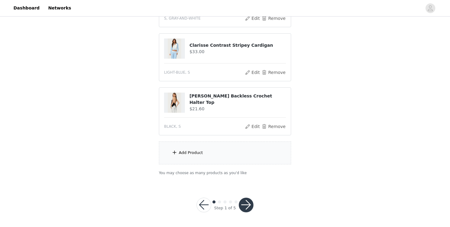
click at [228, 155] on div "Add Product" at bounding box center [225, 153] width 132 height 23
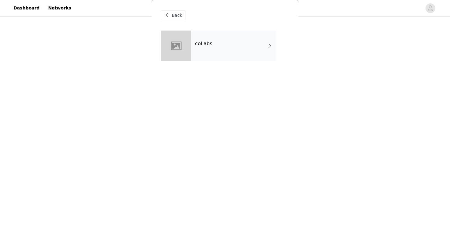
click at [263, 48] on div "collabs" at bounding box center [233, 46] width 85 height 31
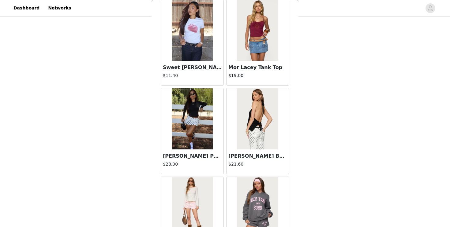
scroll to position [709, 0]
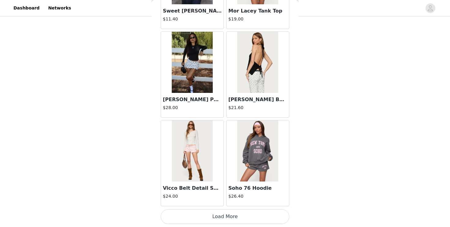
click at [209, 212] on button "Load More" at bounding box center [225, 217] width 129 height 15
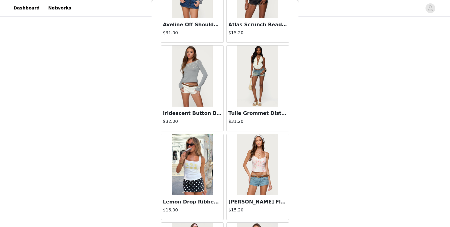
scroll to position [0, 0]
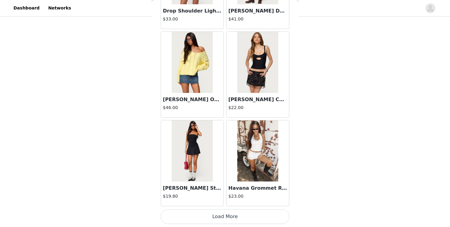
click at [223, 218] on button "Load More" at bounding box center [225, 217] width 129 height 15
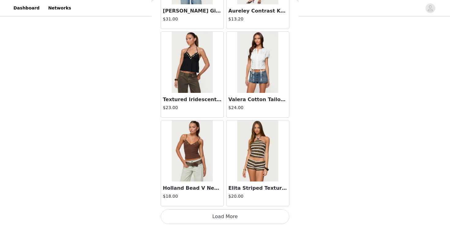
click at [223, 218] on button "Load More" at bounding box center [225, 217] width 129 height 15
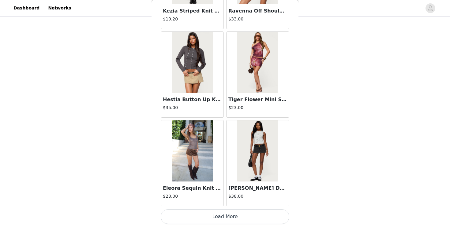
click at [223, 218] on button "Load More" at bounding box center [225, 217] width 129 height 15
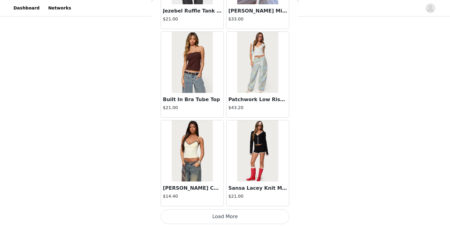
click at [223, 218] on button "Load More" at bounding box center [225, 217] width 129 height 15
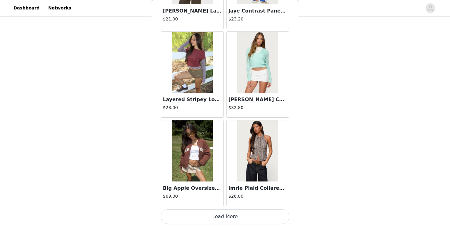
click at [223, 218] on button "Load More" at bounding box center [225, 217] width 129 height 15
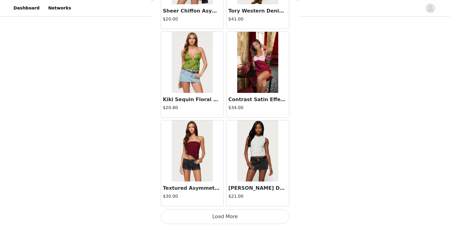
click at [223, 218] on button "Load More" at bounding box center [225, 217] width 129 height 15
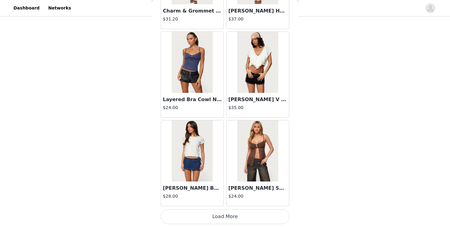
click at [224, 211] on button "Load More" at bounding box center [225, 217] width 129 height 15
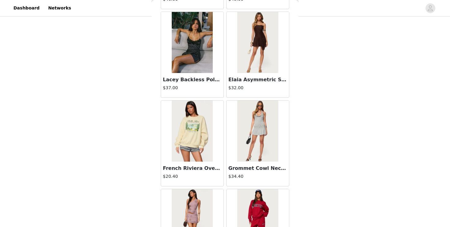
scroll to position [7808, 0]
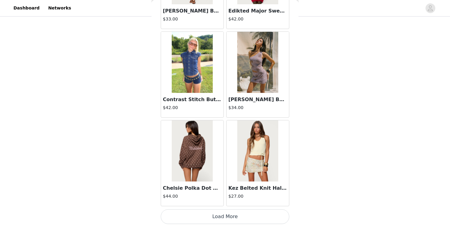
drag, startPoint x: 224, startPoint y: 211, endPoint x: 223, endPoint y: 227, distance: 15.3
click at [224, 217] on button "Load More" at bounding box center [225, 217] width 129 height 15
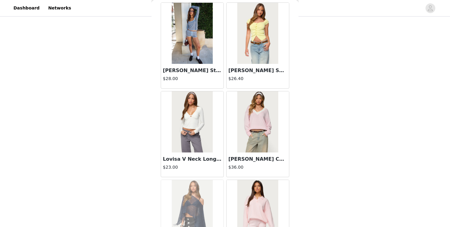
scroll to position [8695, 0]
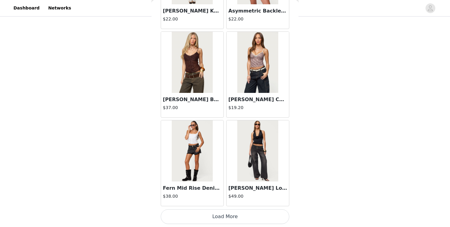
click at [224, 212] on button "Load More" at bounding box center [225, 217] width 129 height 15
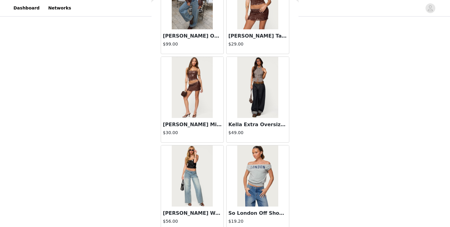
scroll to position [9582, 0]
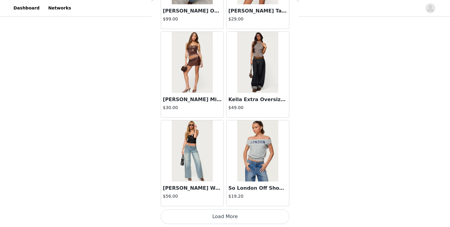
click at [248, 193] on h4 "$19.20" at bounding box center [257, 196] width 59 height 6
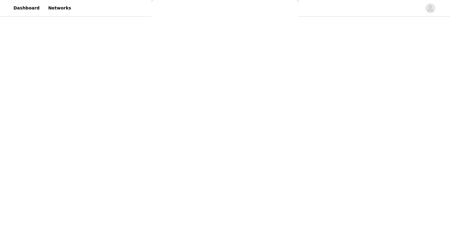
scroll to position [64, 0]
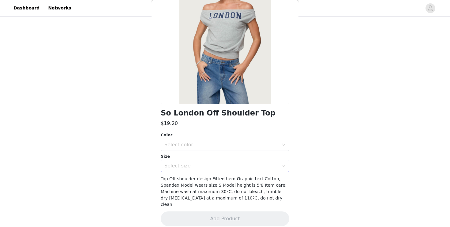
click at [226, 163] on div "Select size" at bounding box center [221, 166] width 114 height 6
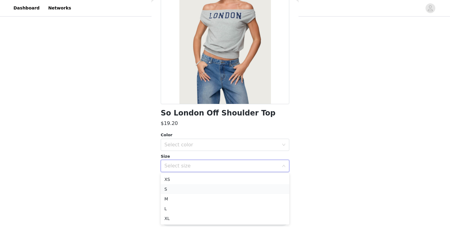
click at [209, 191] on li "S" at bounding box center [225, 190] width 129 height 10
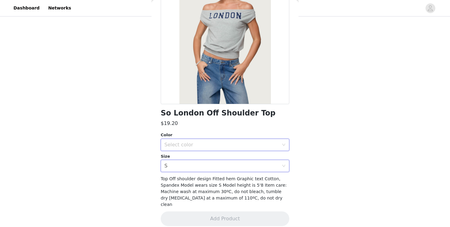
click at [217, 148] on div "Select color" at bounding box center [222, 145] width 117 height 12
click at [208, 160] on li "GRAY MELANGE" at bounding box center [225, 159] width 129 height 10
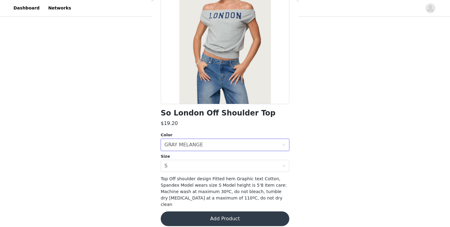
click at [208, 205] on div "So London Off Shoulder Top $19.20 Color Select color GRAY MELANGE Size Select s…" at bounding box center [225, 100] width 129 height 267
click at [211, 212] on button "Add Product" at bounding box center [225, 219] width 129 height 15
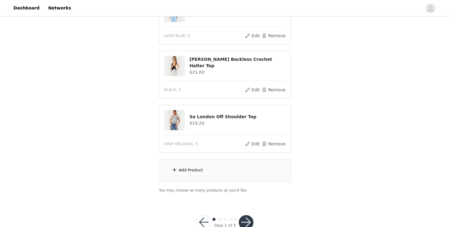
scroll to position [268, 0]
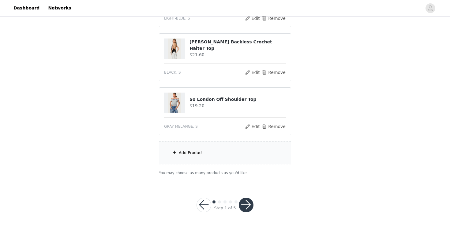
click at [245, 207] on button "button" at bounding box center [246, 205] width 15 height 15
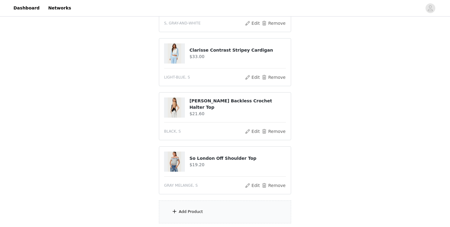
scroll to position [241, 0]
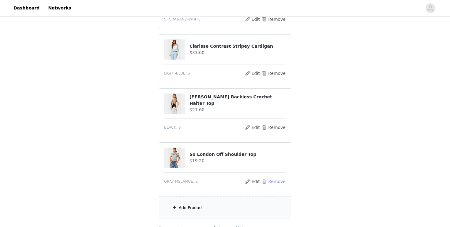
click at [267, 178] on button "Remove" at bounding box center [273, 181] width 24 height 7
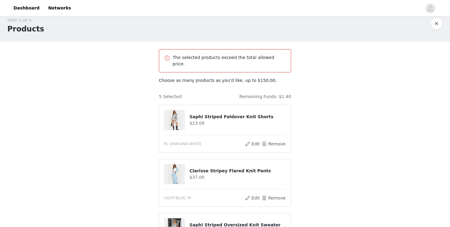
scroll to position [0, 0]
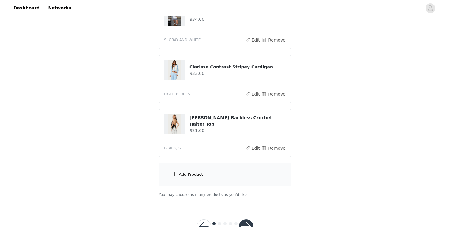
click at [245, 220] on button "button" at bounding box center [246, 227] width 15 height 15
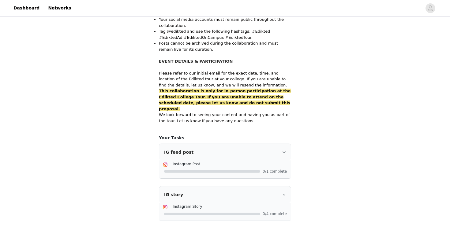
scroll to position [405, 0]
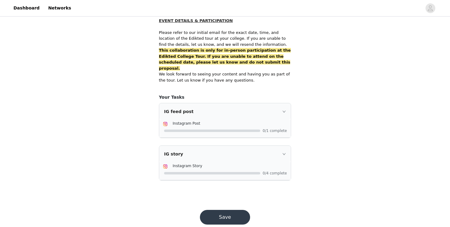
click at [227, 210] on button "Save" at bounding box center [225, 217] width 50 height 15
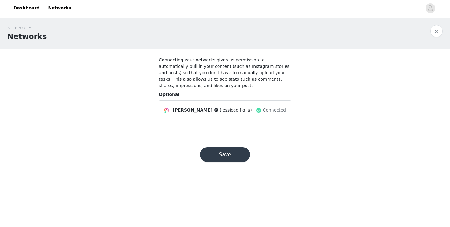
click at [229, 148] on button "Save" at bounding box center [225, 154] width 50 height 15
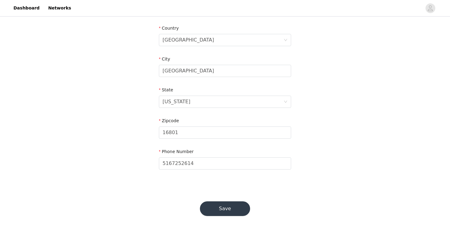
scroll to position [190, 0]
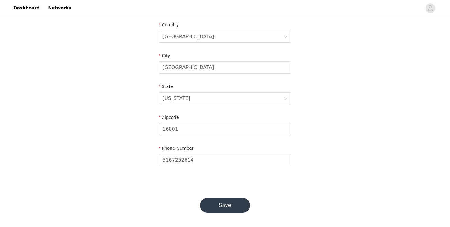
click at [226, 207] on button "Save" at bounding box center [225, 205] width 50 height 15
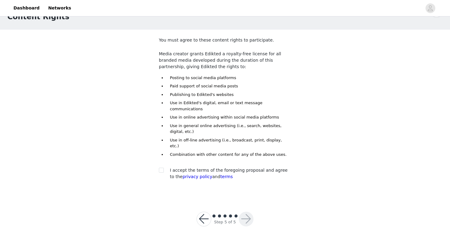
scroll to position [22, 0]
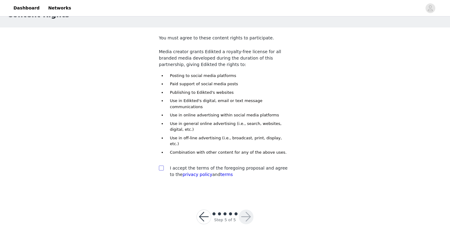
click at [162, 166] on input "checkbox" at bounding box center [161, 168] width 4 height 4
checkbox input "true"
click at [248, 210] on button "button" at bounding box center [246, 217] width 15 height 15
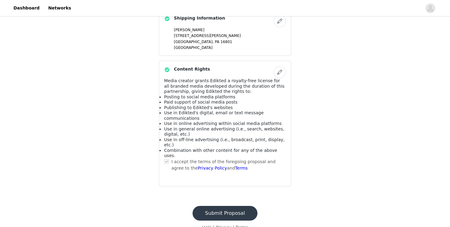
click at [222, 206] on button "Submit Proposal" at bounding box center [224, 213] width 65 height 15
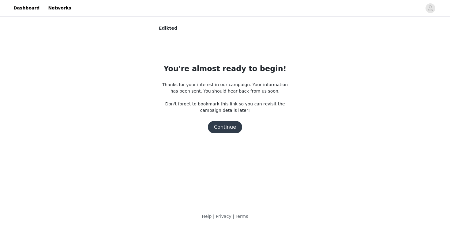
click at [227, 129] on button "Continue" at bounding box center [225, 127] width 34 height 12
